Goal: Task Accomplishment & Management: Complete application form

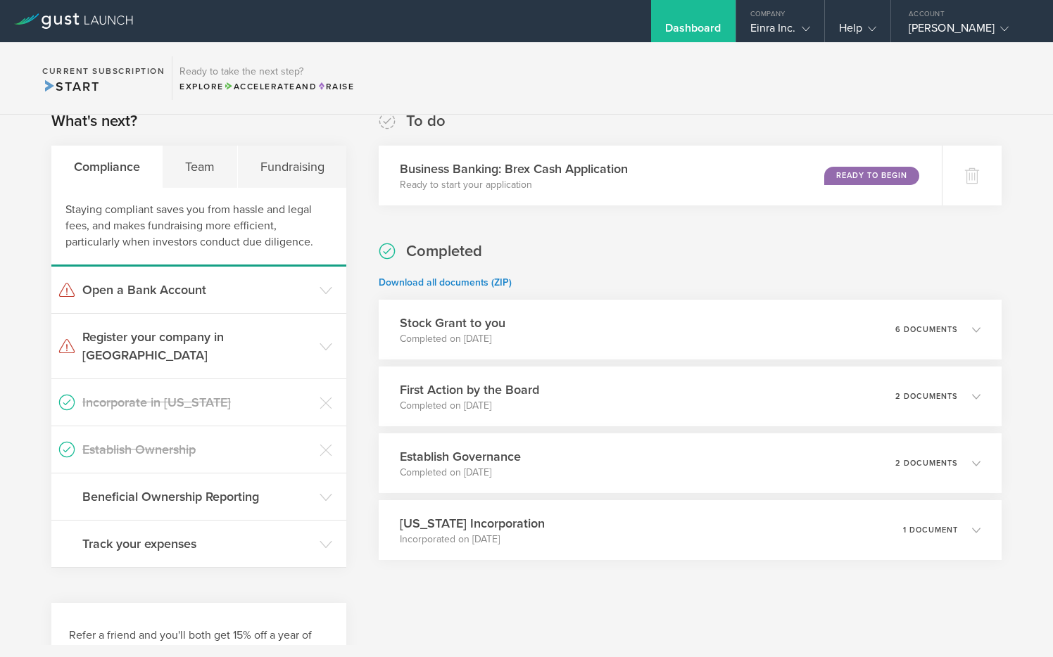
scroll to position [242, 0]
click at [502, 325] on h3 "Stock Grant to you" at bounding box center [448, 320] width 108 height 19
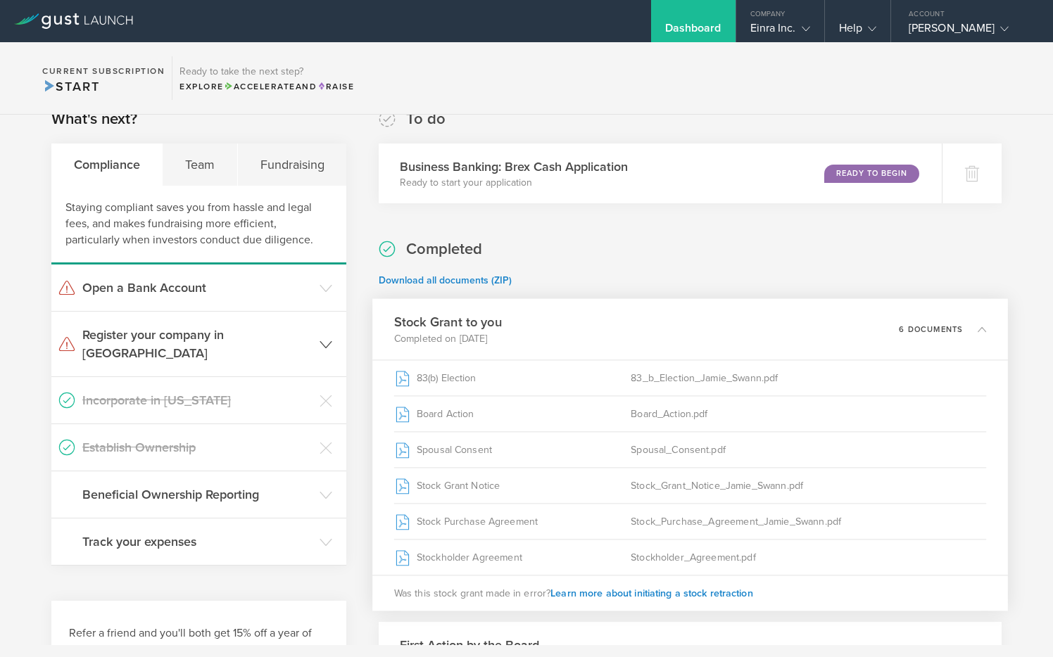
click at [247, 338] on h3 "Register your company in [GEOGRAPHIC_DATA]" at bounding box center [197, 344] width 230 height 37
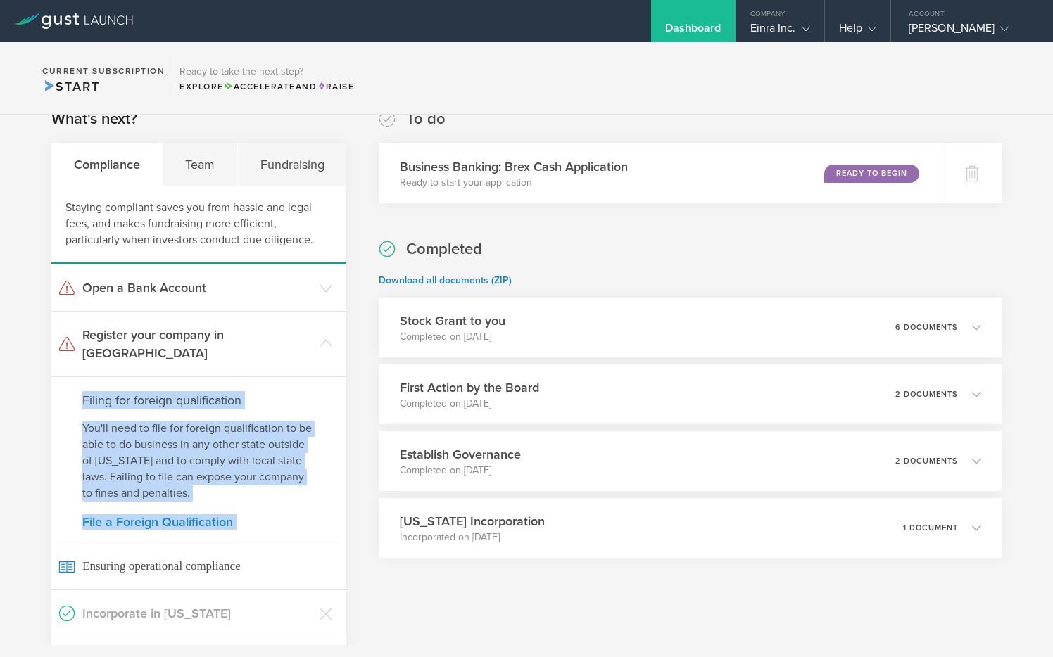
drag, startPoint x: 79, startPoint y: 372, endPoint x: 293, endPoint y: 522, distance: 261.6
click at [293, 522] on div "Filing for foreign qualification You'll need to file for foreign qualification …" at bounding box center [198, 482] width 295 height 213
copy div "Filing for foreign qualification You'll need to file for foreign qualification …"
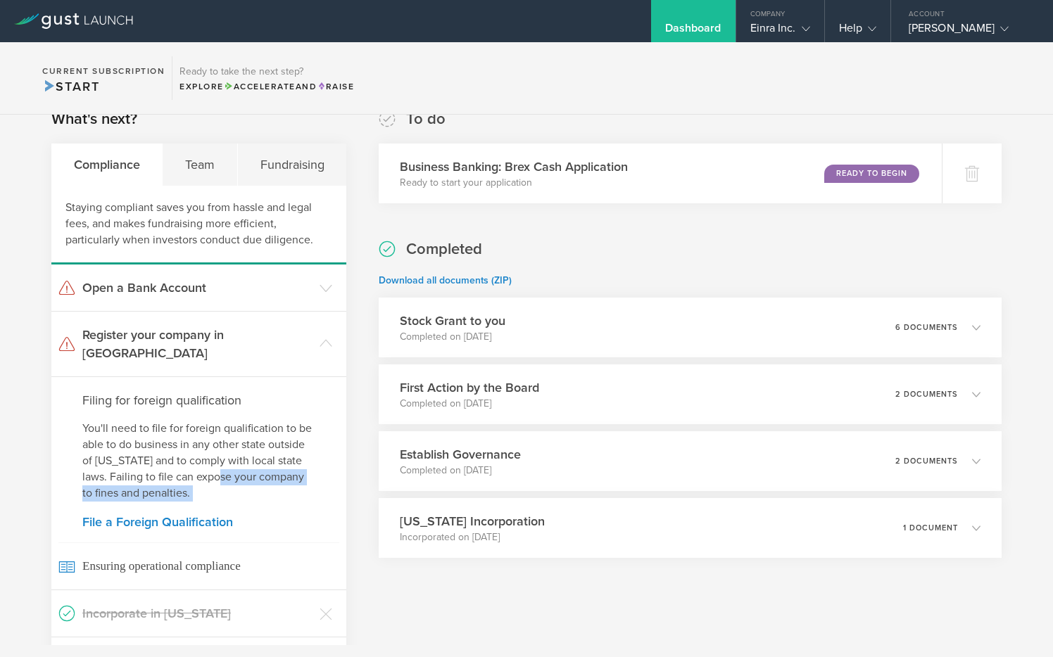
drag, startPoint x: 228, startPoint y: 489, endPoint x: 233, endPoint y: 455, distance: 34.1
click at [233, 455] on div "Filing for foreign qualification You'll need to file for foreign qualification …" at bounding box center [198, 482] width 295 height 213
click at [251, 516] on link "File a Foreign Qualification" at bounding box center [198, 522] width 233 height 13
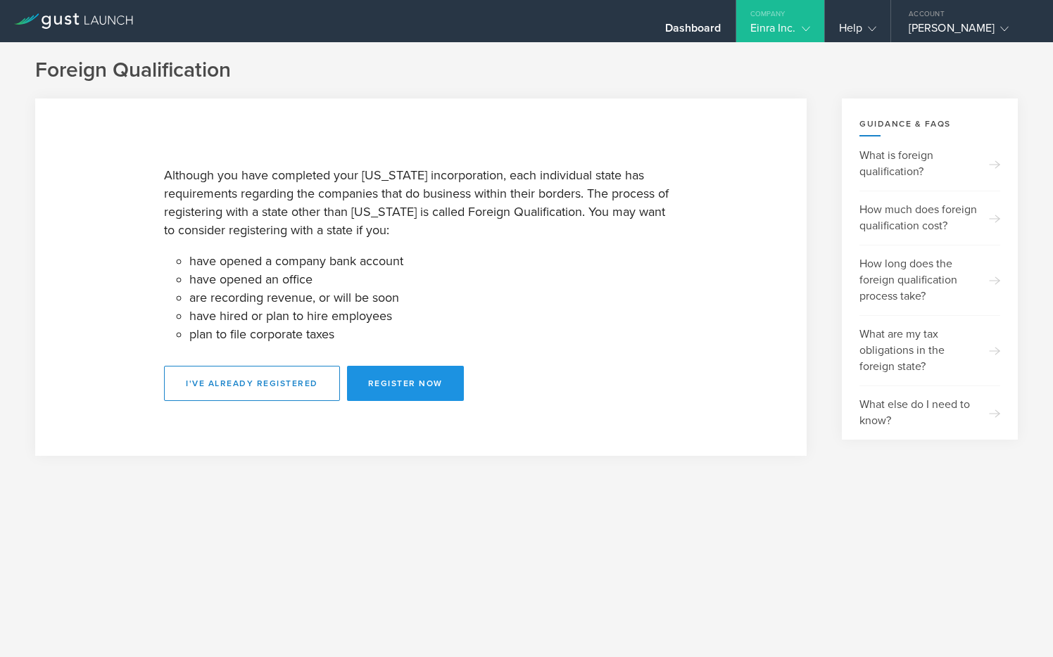
drag, startPoint x: 251, startPoint y: 505, endPoint x: 404, endPoint y: 383, distance: 195.7
click at [404, 383] on div "Foreign Qualification Although you have completed your [US_STATE] incorporation…" at bounding box center [526, 349] width 1053 height 615
click at [403, 383] on button "Register Now" at bounding box center [405, 383] width 117 height 35
select select "VA"
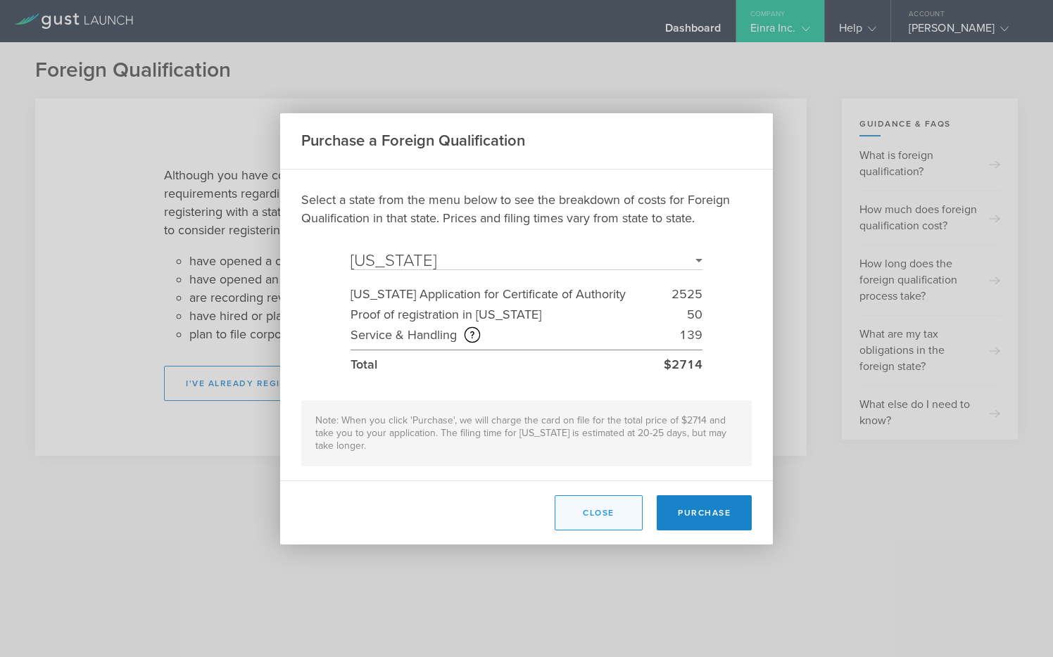
click at [597, 522] on button "Close" at bounding box center [599, 512] width 88 height 35
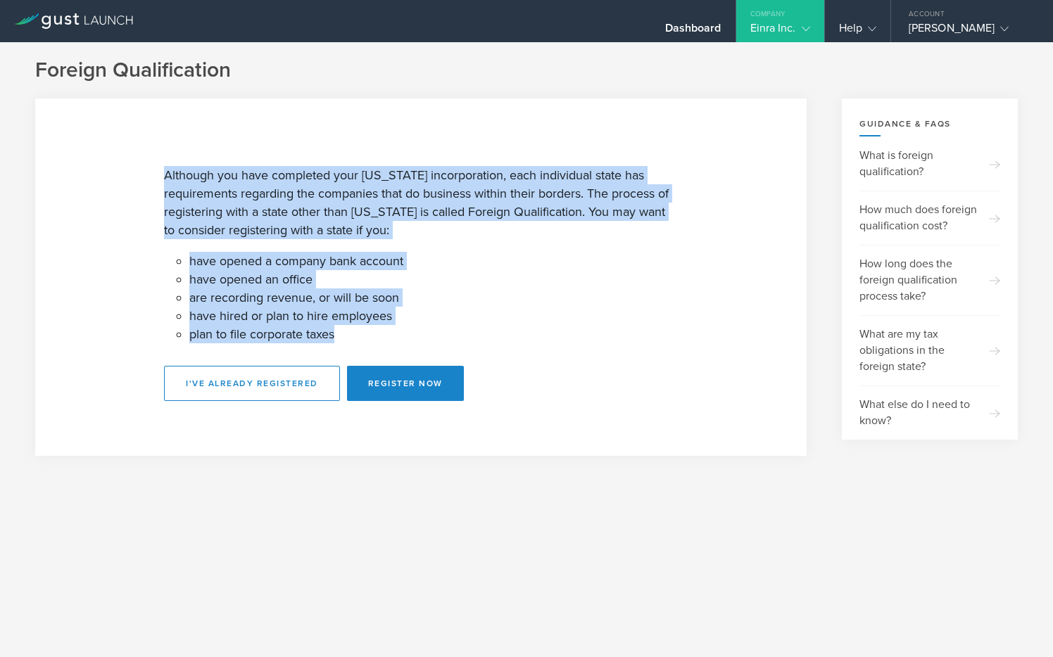
drag, startPoint x: 166, startPoint y: 176, endPoint x: 478, endPoint y: 335, distance: 350.0
click at [478, 335] on div "Although you have completed your [US_STATE] incorporation, each individual stat…" at bounding box center [421, 277] width 514 height 248
click at [471, 201] on p "Although you have completed your [US_STATE] incorporation, each individual stat…" at bounding box center [421, 202] width 514 height 73
drag, startPoint x: 165, startPoint y: 169, endPoint x: 454, endPoint y: 335, distance: 333.5
click at [454, 335] on div "Although you have completed your [US_STATE] incorporation, each individual stat…" at bounding box center [421, 277] width 514 height 248
